Goal: Task Accomplishment & Management: Manage account settings

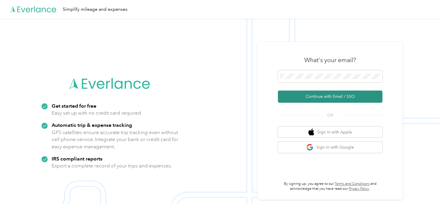
click at [330, 95] on button "Continue with Email / SSO" at bounding box center [330, 96] width 104 height 12
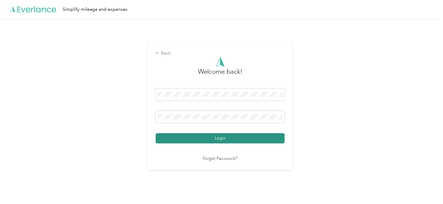
click at [203, 141] on button "Login" at bounding box center [219, 138] width 129 height 10
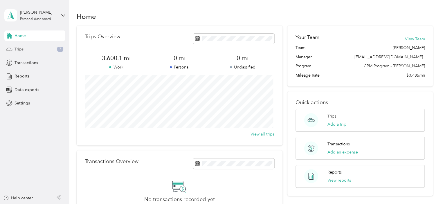
click at [26, 50] on div "Trips 7" at bounding box center [34, 49] width 61 height 10
